Goal: Find specific page/section: Find specific page/section

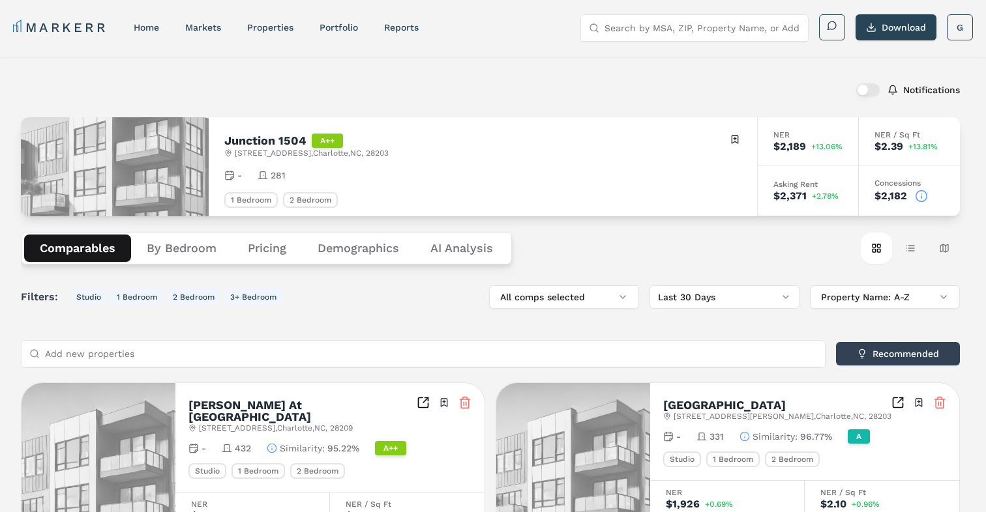
click at [729, 36] on input "Search by MSA, ZIP, Property Name, or Address" at bounding box center [702, 28] width 196 height 26
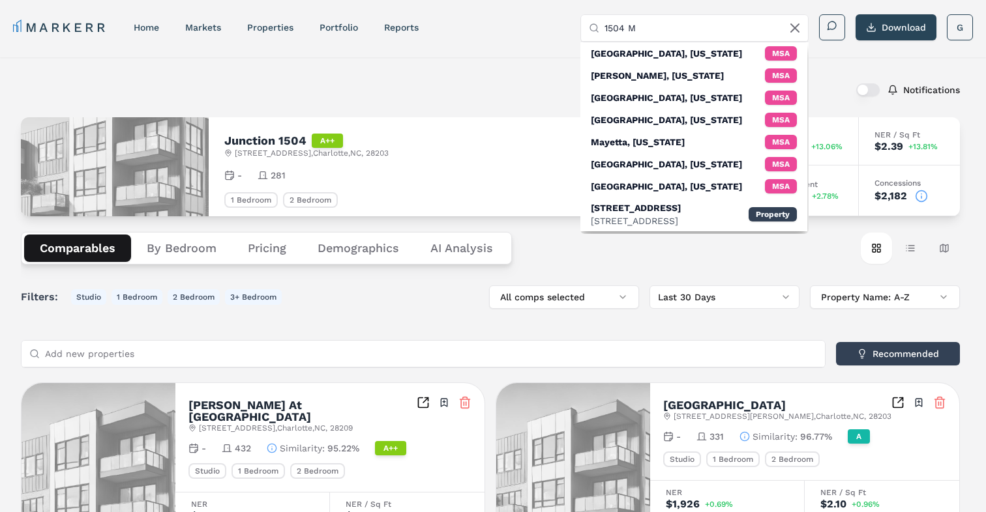
type input "1504 M"
click at [481, 3] on div "MARKERR home markets properties Portfolio reports Search by MSA, ZIP, Property …" at bounding box center [493, 26] width 986 height 52
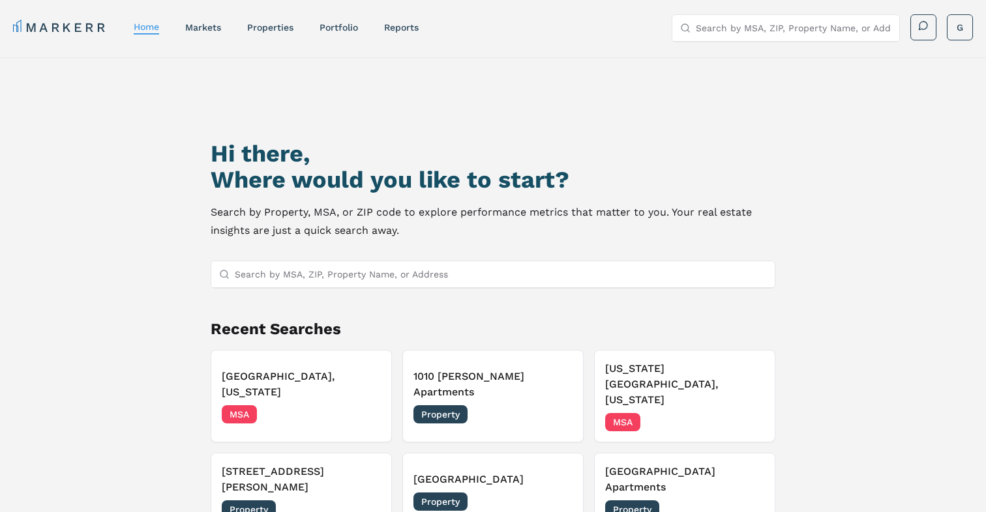
click at [794, 26] on input "Search by MSA, ZIP, Property Name, or Address" at bounding box center [794, 28] width 196 height 26
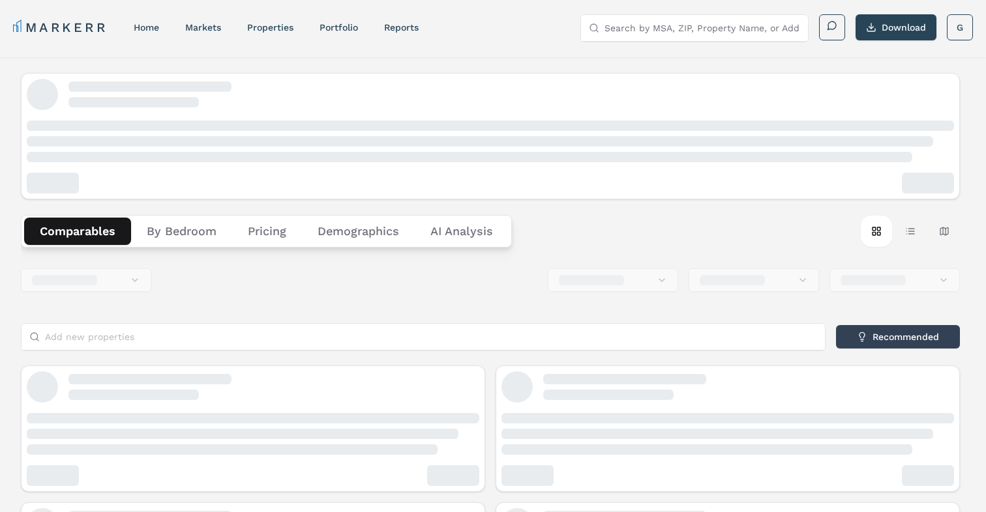
click at [650, 23] on input "Search by MSA, ZIP, Property Name, or Address" at bounding box center [702, 28] width 196 height 26
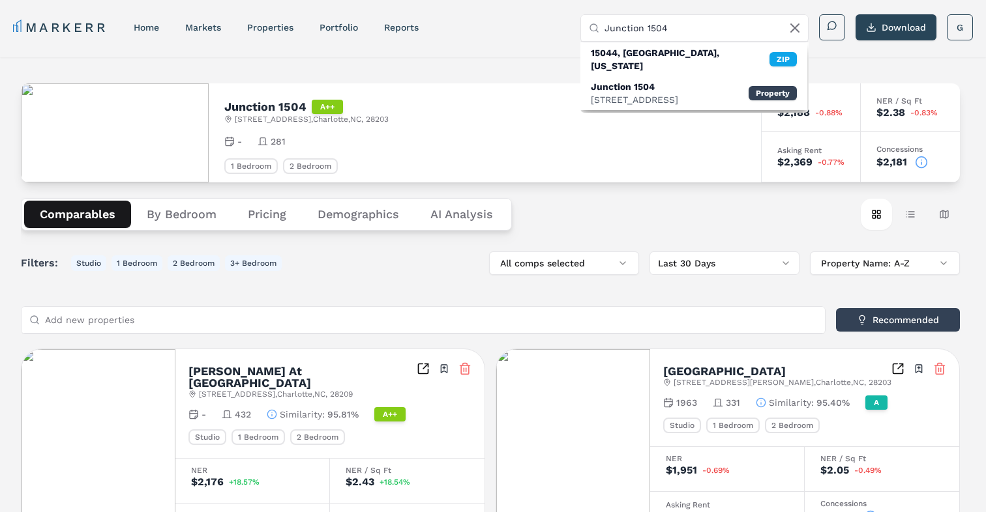
type input "Junction 1504"
click at [257, 1] on div "MARKERR home markets properties Portfolio reports Search by MSA, ZIP, Property …" at bounding box center [493, 26] width 986 height 52
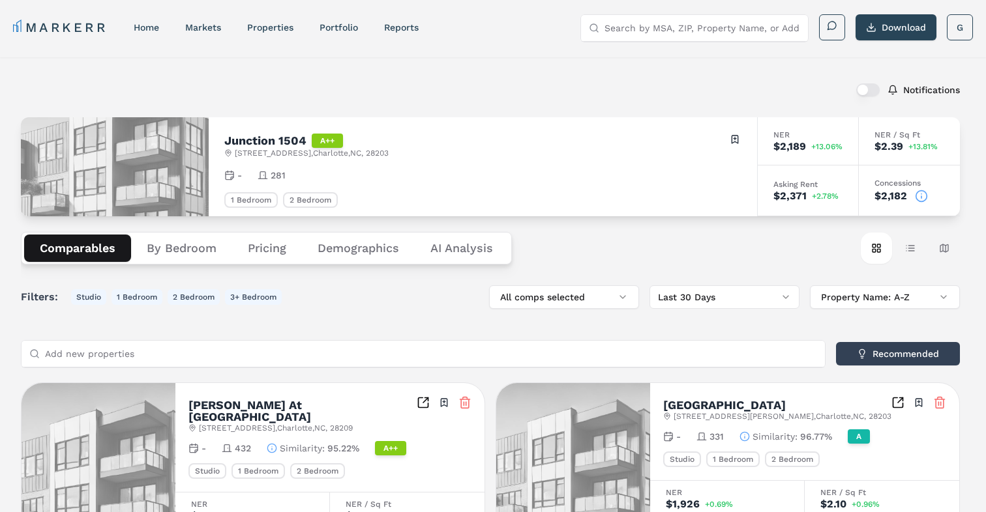
click at [711, 20] on input "Search by MSA, ZIP, Property Name, or Address" at bounding box center [702, 28] width 196 height 26
drag, startPoint x: 232, startPoint y: 150, endPoint x: 304, endPoint y: 151, distance: 71.7
click at [304, 151] on div "[STREET_ADDRESS]" at bounding box center [306, 153] width 164 height 10
copy span "[STREET_ADDRESS]"
click at [664, 37] on input "Search by MSA, ZIP, Property Name, or Address" at bounding box center [702, 28] width 196 height 26
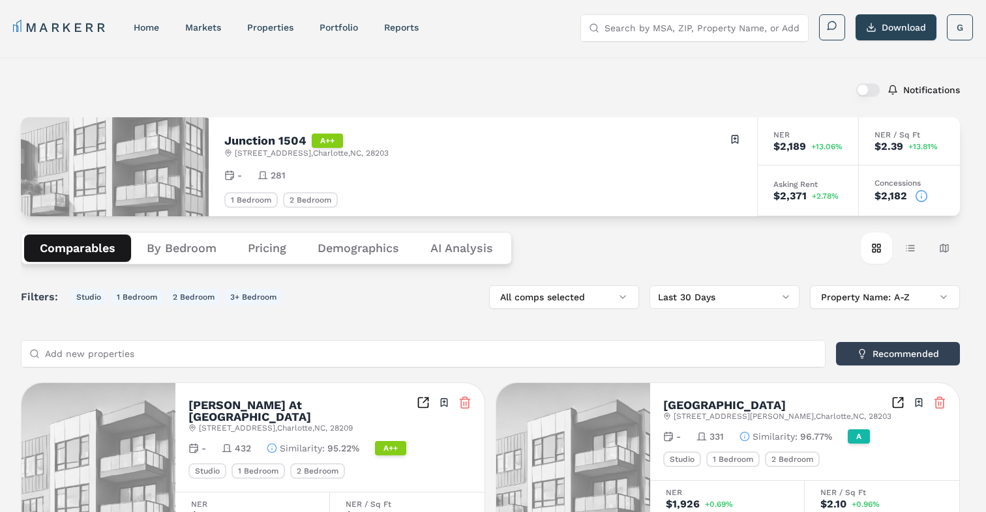
paste input "[STREET_ADDRESS]"
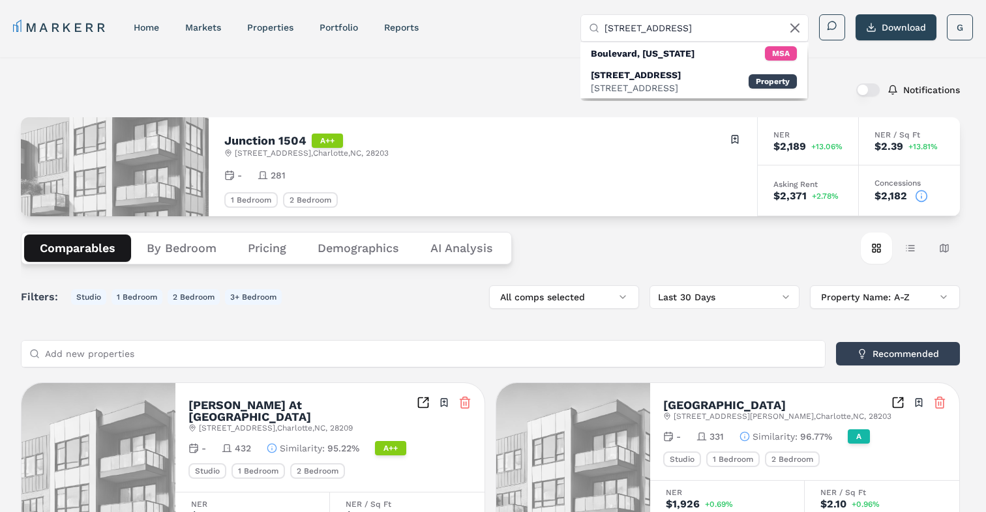
type input "[STREET_ADDRESS]"
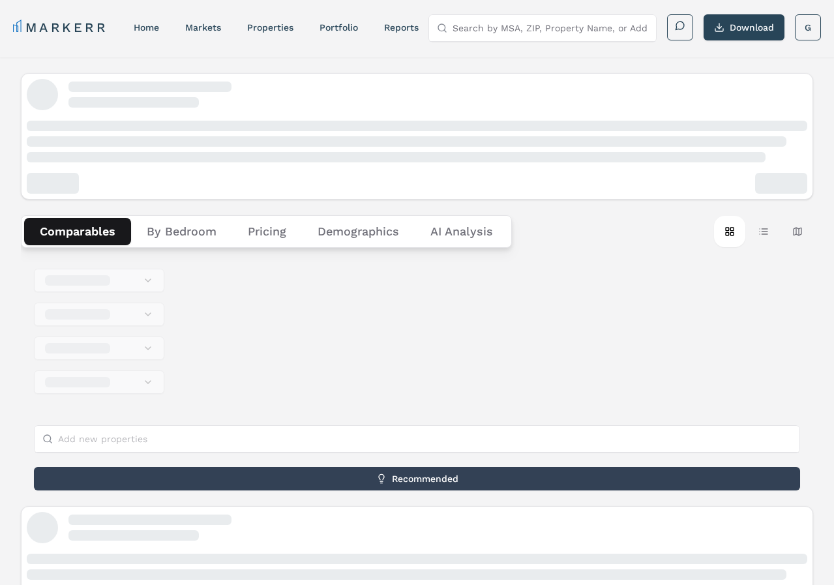
click at [584, 30] on input "Search by MSA, ZIP, Property Name, or Address" at bounding box center [550, 28] width 196 height 26
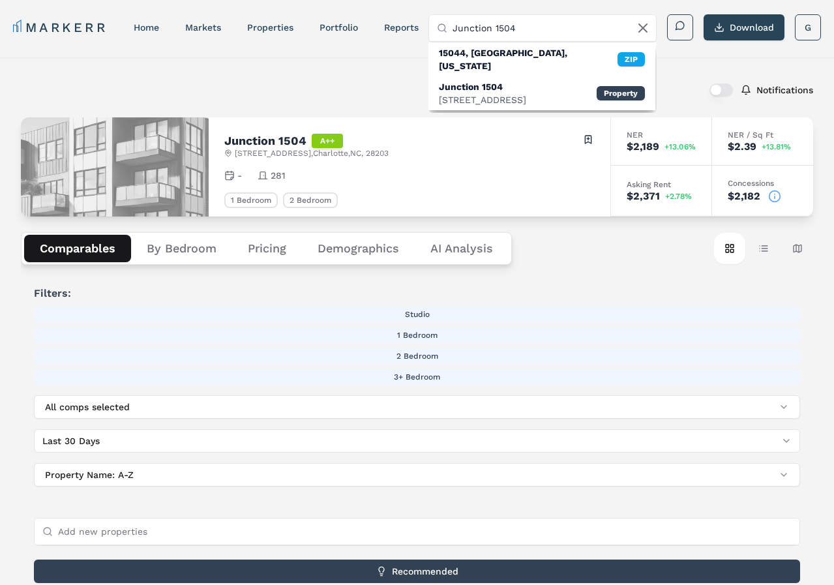
type input "Junction 1504"
click at [640, 24] on icon at bounding box center [643, 28] width 16 height 16
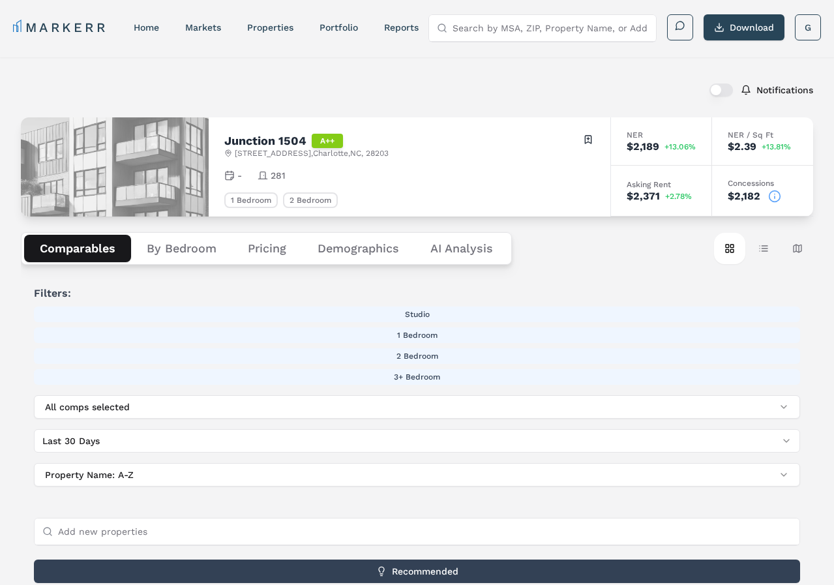
click at [516, 95] on div "Notifications" at bounding box center [417, 90] width 792 height 34
click at [538, 98] on div "Notifications" at bounding box center [417, 90] width 792 height 34
